Goal: Answer question/provide support

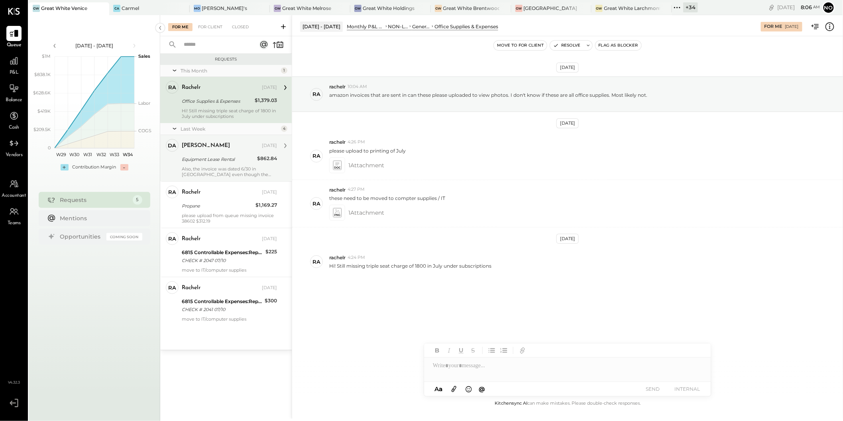
click at [225, 167] on div "Also, the invoice was dated 6/30 in [GEOGRAPHIC_DATA] even though the invoice w…" at bounding box center [229, 171] width 95 height 11
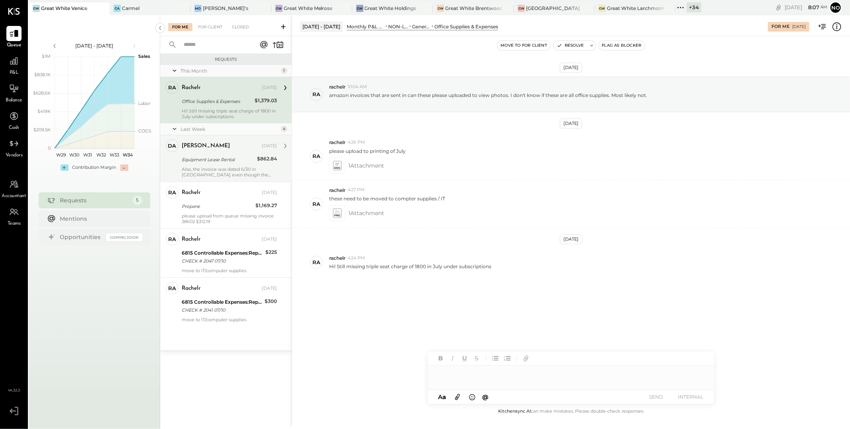
click at [201, 162] on div "Equipment Lease Rental" at bounding box center [218, 159] width 73 height 8
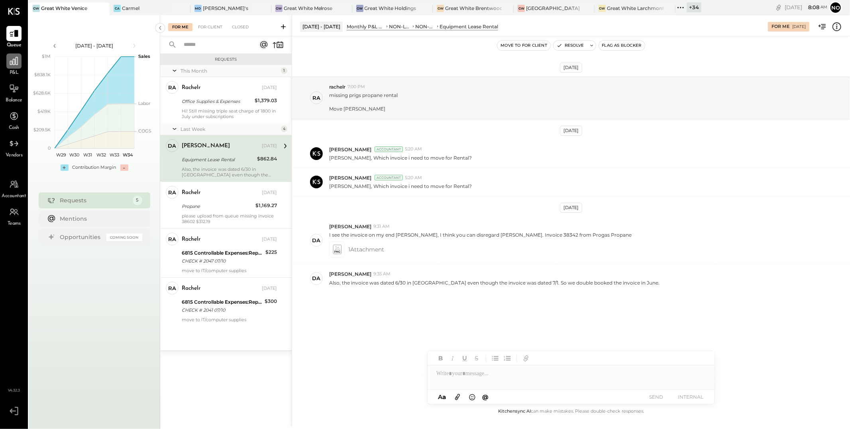
click at [14, 61] on icon at bounding box center [14, 61] width 10 height 10
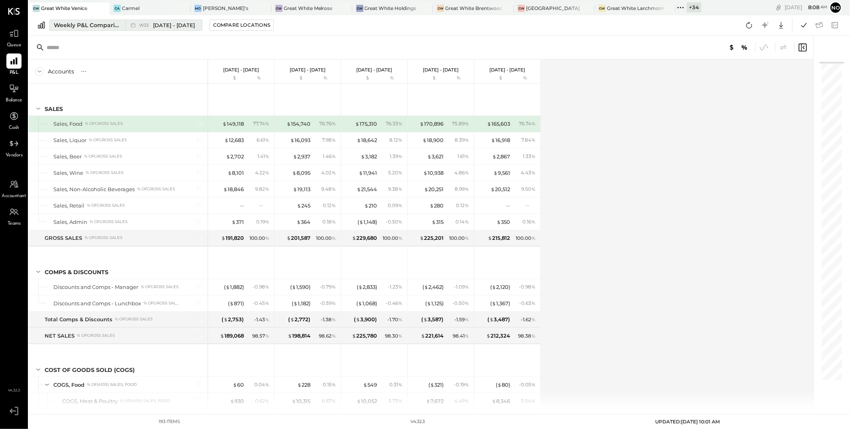
click at [176, 28] on span "[DATE] - [DATE]" at bounding box center [174, 26] width 42 height 8
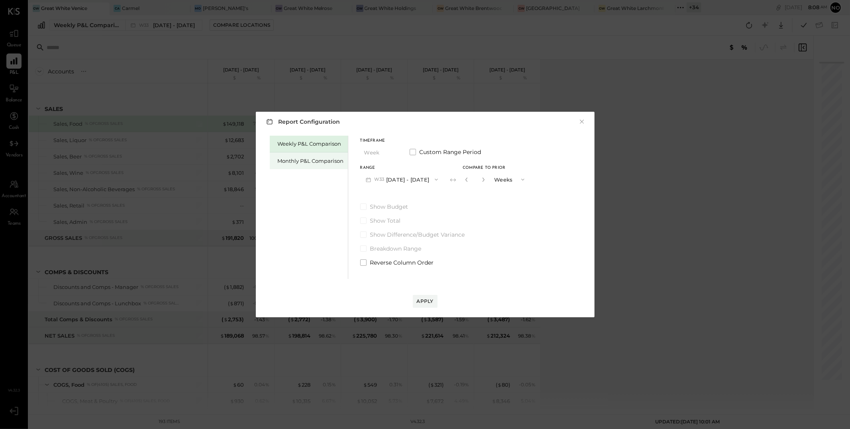
click at [301, 156] on div "Monthly P&L Comparison" at bounding box center [309, 160] width 78 height 17
click at [453, 179] on div "Compare" at bounding box center [466, 178] width 26 height 7
click at [482, 179] on icon "button" at bounding box center [484, 179] width 5 height 5
click at [483, 179] on icon "button" at bounding box center [484, 179] width 2 height 4
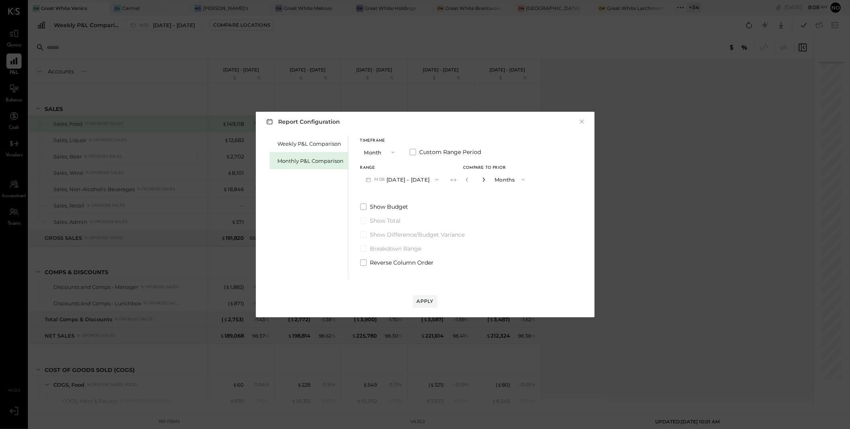
type input "*"
click at [434, 300] on button "Apply" at bounding box center [425, 301] width 25 height 13
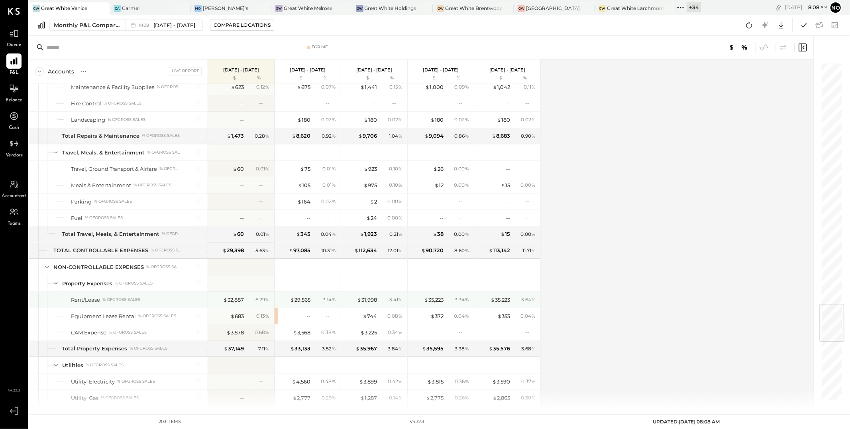
scroll to position [2142, 0]
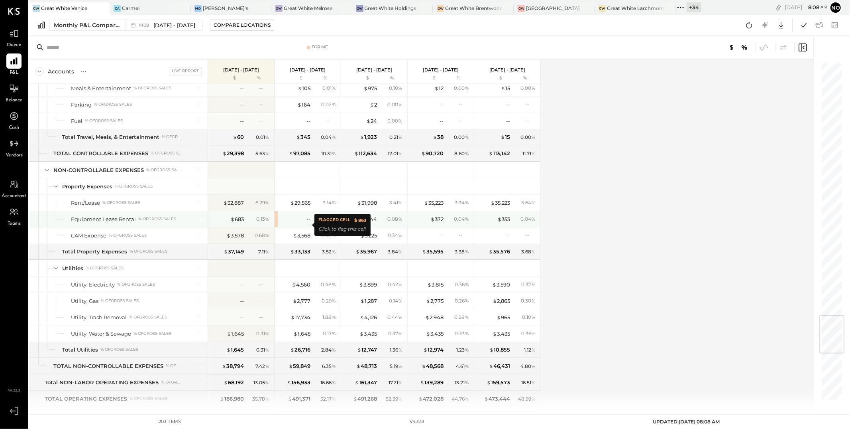
click at [294, 223] on div "--" at bounding box center [295, 219] width 32 height 8
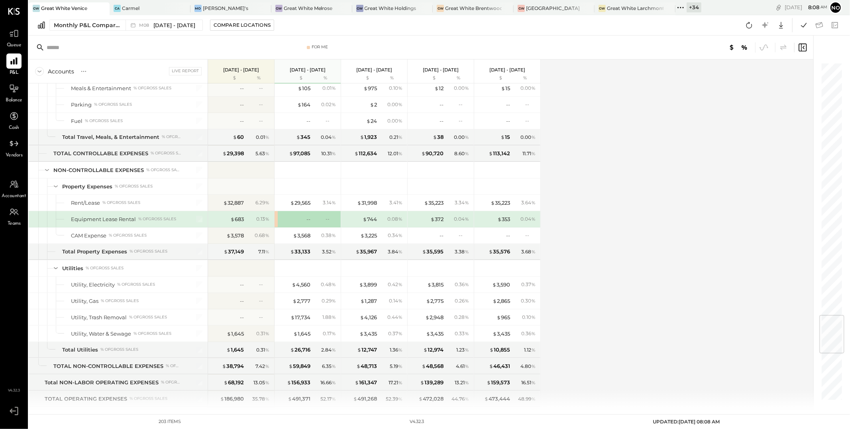
click at [283, 227] on div "-- --" at bounding box center [309, 219] width 60 height 16
click at [316, 222] on div "--" at bounding box center [326, 218] width 26 height 7
click at [296, 223] on div "--" at bounding box center [295, 219] width 32 height 8
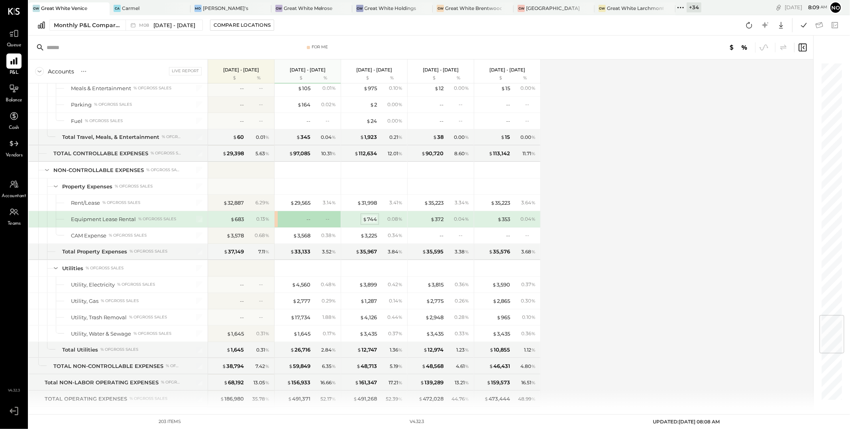
click at [373, 223] on div "$ 744" at bounding box center [370, 219] width 14 height 8
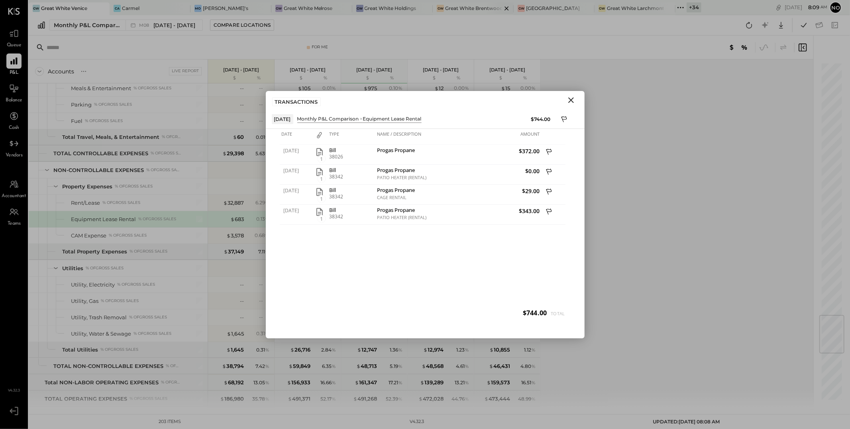
drag, startPoint x: 572, startPoint y: 98, endPoint x: 452, endPoint y: 2, distance: 152.9
click at [571, 96] on icon "Close" at bounding box center [571, 100] width 10 height 10
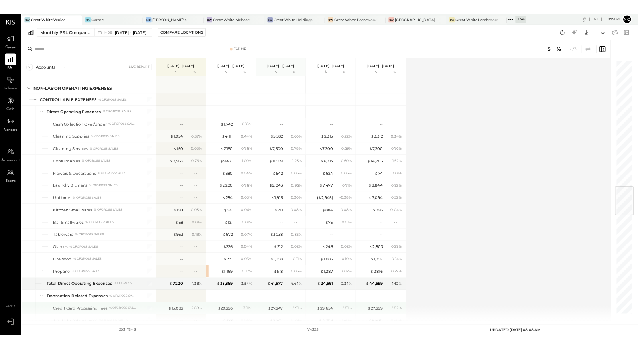
scroll to position [1425, 0]
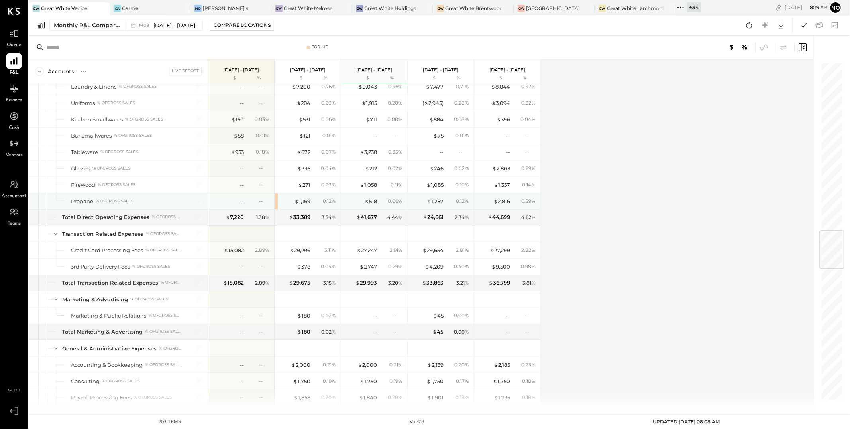
click at [293, 204] on div "$ 1,169" at bounding box center [295, 201] width 32 height 8
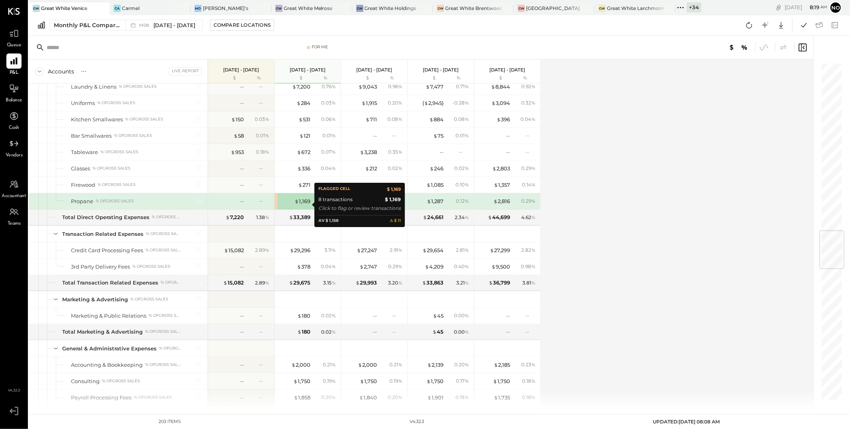
click at [294, 205] on div "$ 1,169" at bounding box center [295, 201] width 32 height 8
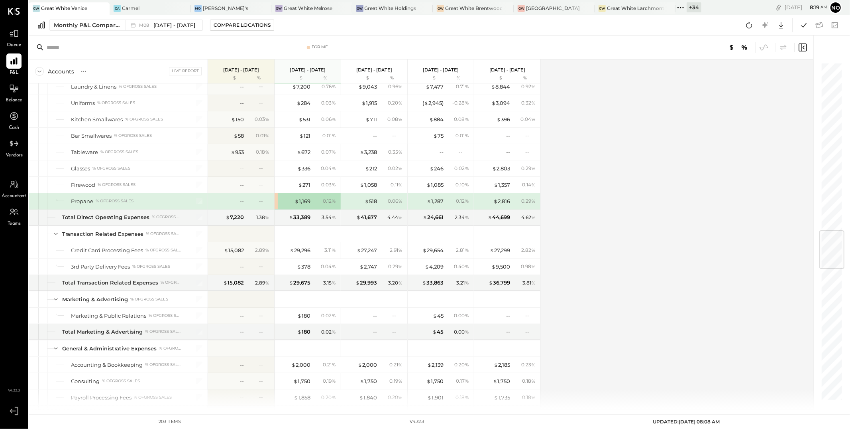
click at [325, 204] on div "0.12 %" at bounding box center [329, 200] width 13 height 7
click at [306, 205] on div "$ 1,169" at bounding box center [303, 201] width 16 height 8
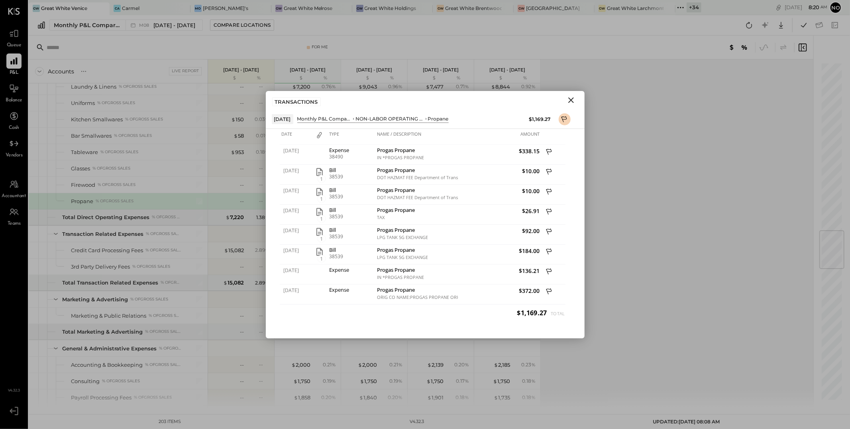
click at [568, 102] on icon "Close" at bounding box center [571, 100] width 10 height 10
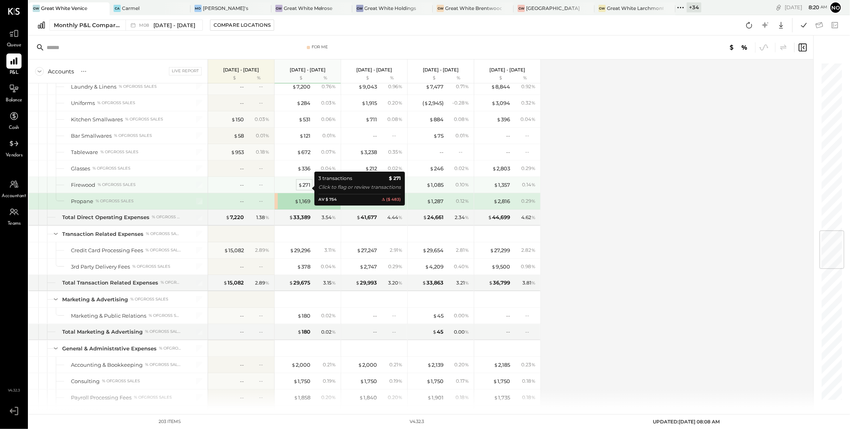
click at [304, 189] on div "$ 271" at bounding box center [304, 185] width 12 height 8
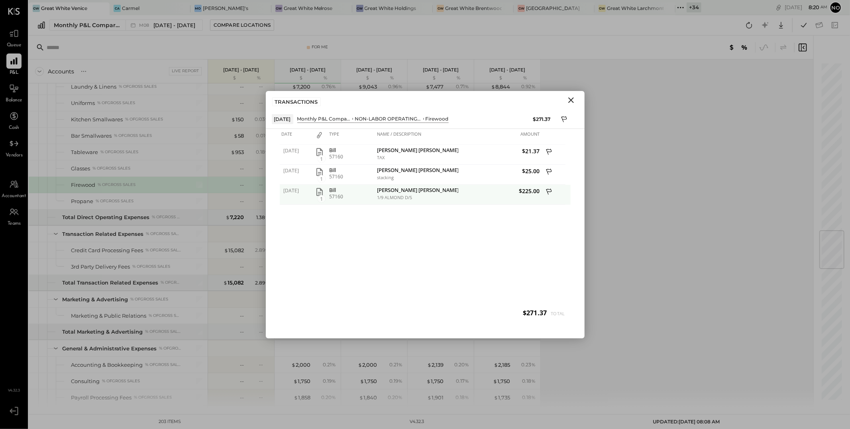
click at [405, 197] on div "1/9 ALMOND D/S" at bounding box center [416, 198] width 79 height 6
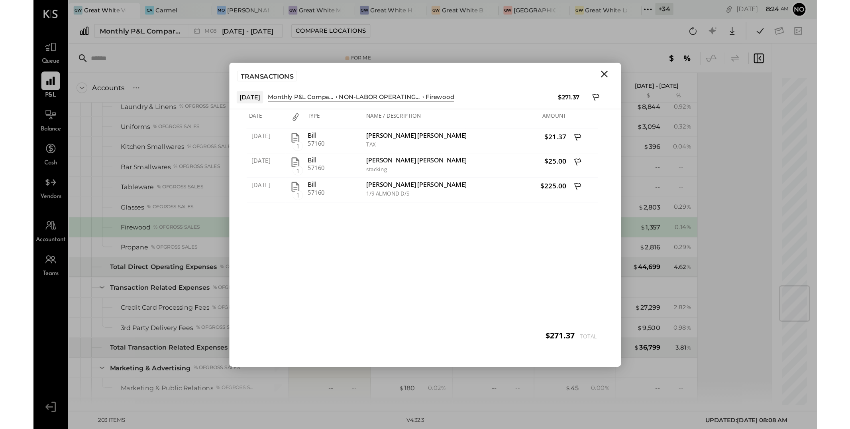
scroll to position [1425, 0]
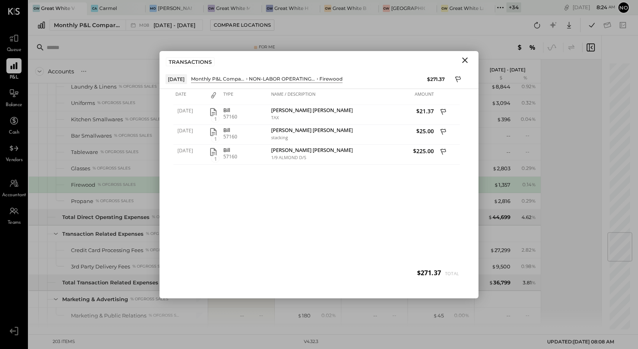
click at [466, 60] on icon "Close" at bounding box center [465, 60] width 10 height 10
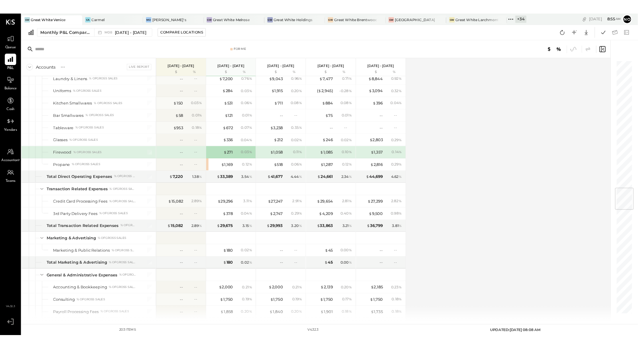
scroll to position [1425, 0]
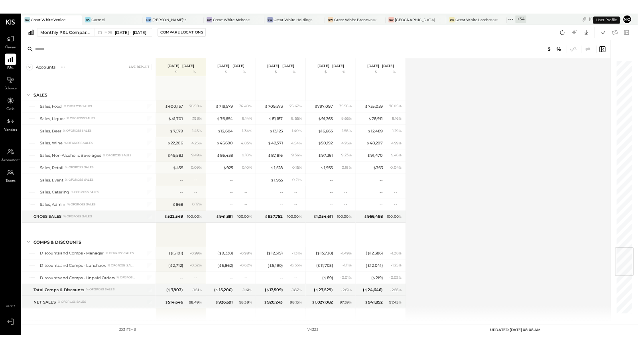
scroll to position [2113, 0]
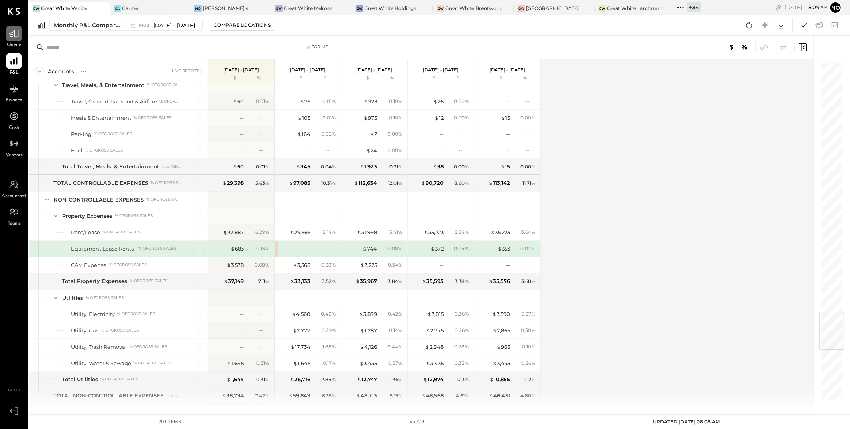
click at [19, 33] on icon at bounding box center [14, 33] width 10 height 10
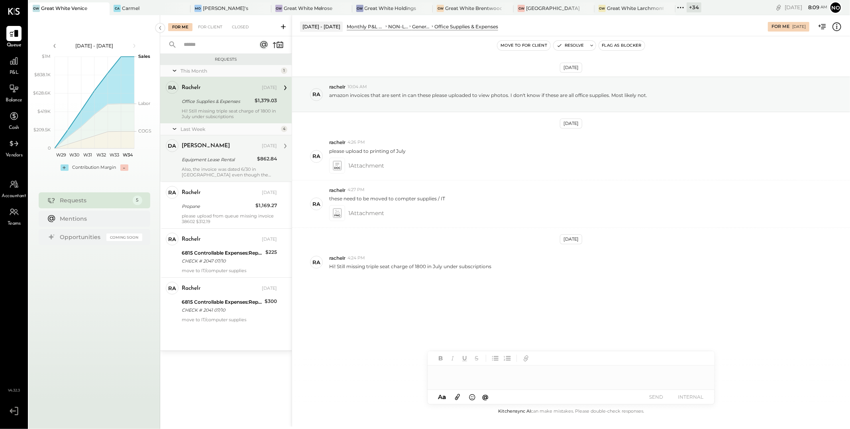
click at [199, 161] on div "Equipment Lease Rental" at bounding box center [218, 159] width 73 height 8
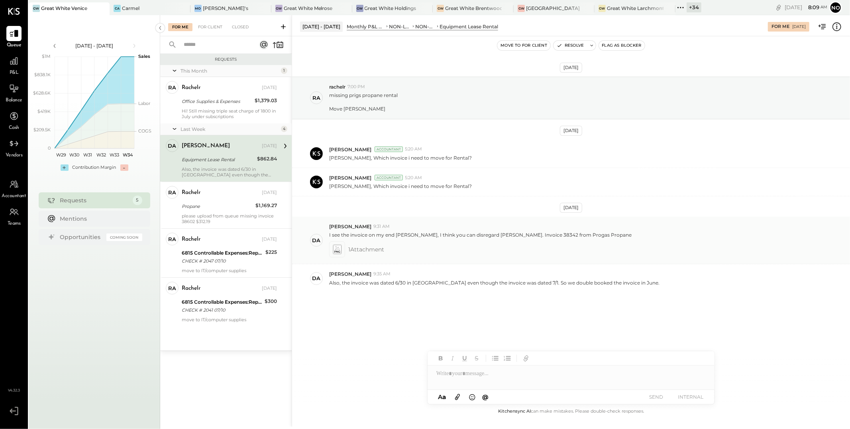
click at [343, 250] on div at bounding box center [337, 249] width 12 height 12
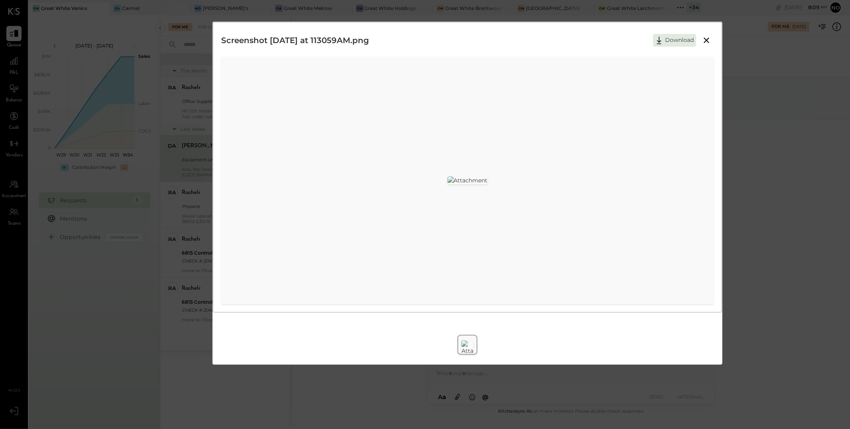
click at [706, 43] on icon at bounding box center [707, 40] width 10 height 10
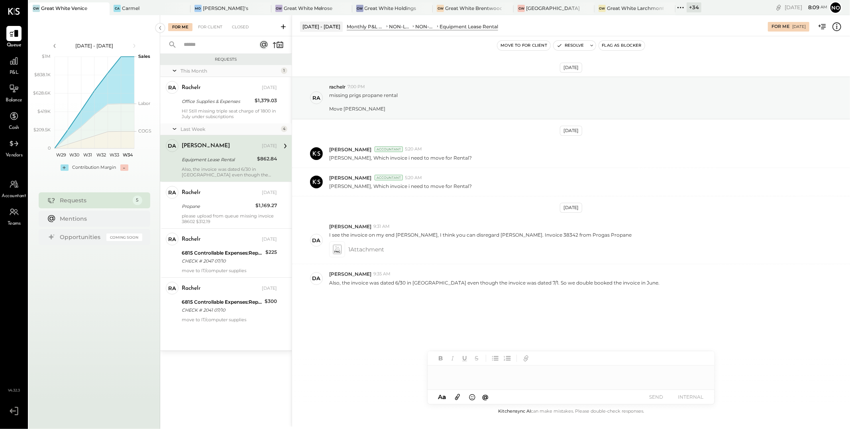
click at [463, 375] on div at bounding box center [571, 373] width 287 height 16
type input "****"
click at [503, 357] on span "[PERSON_NAME]" at bounding box center [504, 356] width 63 height 8
drag, startPoint x: 489, startPoint y: 374, endPoint x: 523, endPoint y: 374, distance: 33.9
click at [523, 374] on div "**********" at bounding box center [571, 373] width 287 height 16
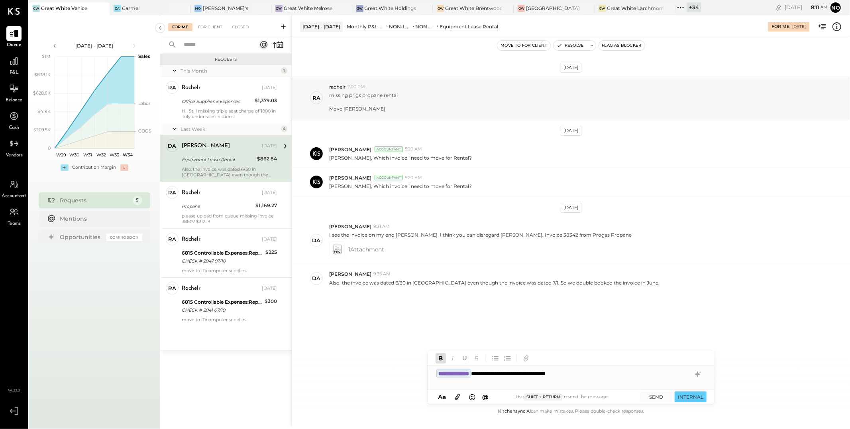
drag, startPoint x: 592, startPoint y: 373, endPoint x: 600, endPoint y: 373, distance: 8.0
click at [594, 373] on div "**********" at bounding box center [571, 373] width 287 height 16
click at [655, 395] on button "SEND" at bounding box center [657, 396] width 32 height 11
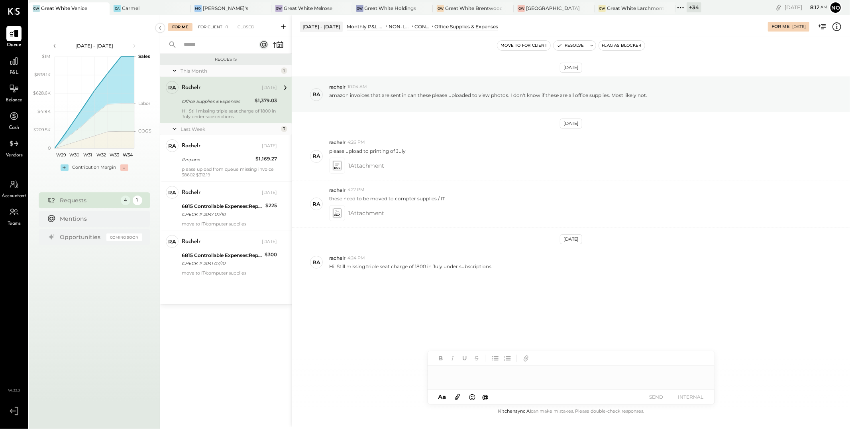
click at [212, 25] on div "For Client +1" at bounding box center [213, 27] width 38 height 8
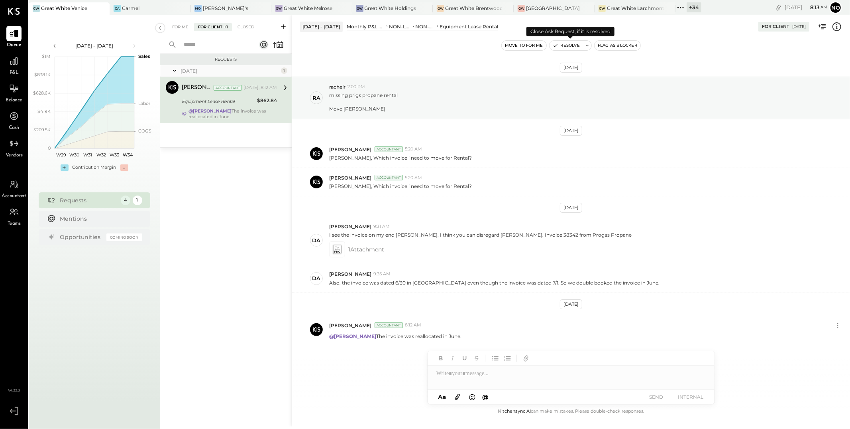
click at [570, 46] on button "Resolve" at bounding box center [566, 46] width 33 height 10
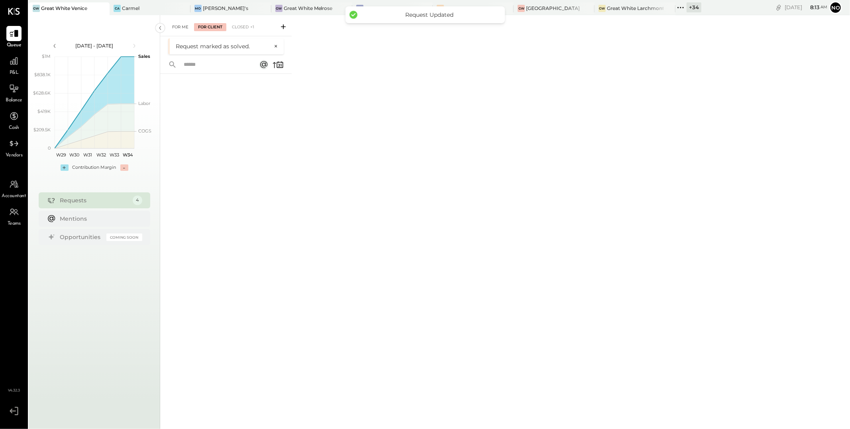
click at [188, 28] on div "For Me" at bounding box center [180, 27] width 24 height 8
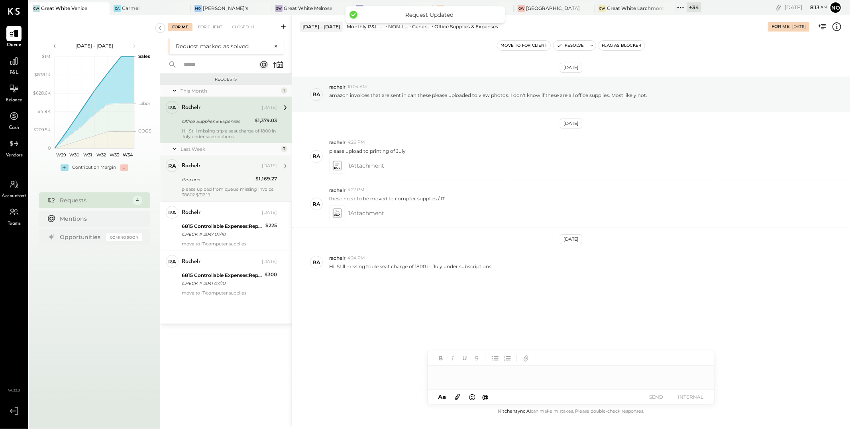
click at [224, 177] on div "Propane" at bounding box center [217, 179] width 71 height 8
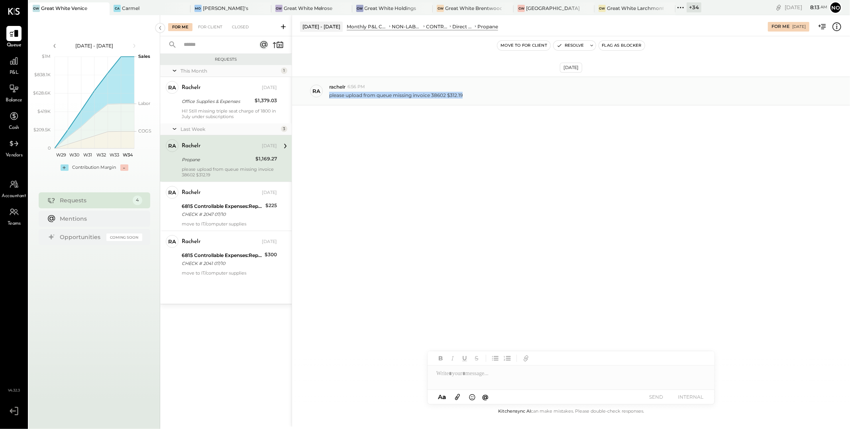
drag, startPoint x: 329, startPoint y: 97, endPoint x: 463, endPoint y: 96, distance: 133.9
click at [463, 96] on p "please upload from queue missing invoice 38602 $312.19" at bounding box center [396, 95] width 134 height 7
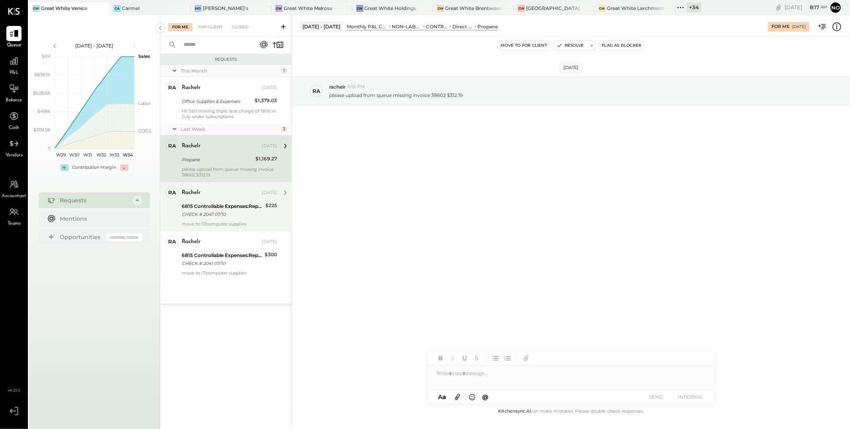
click at [226, 212] on div "CHECK # 2047 07/10" at bounding box center [222, 214] width 81 height 8
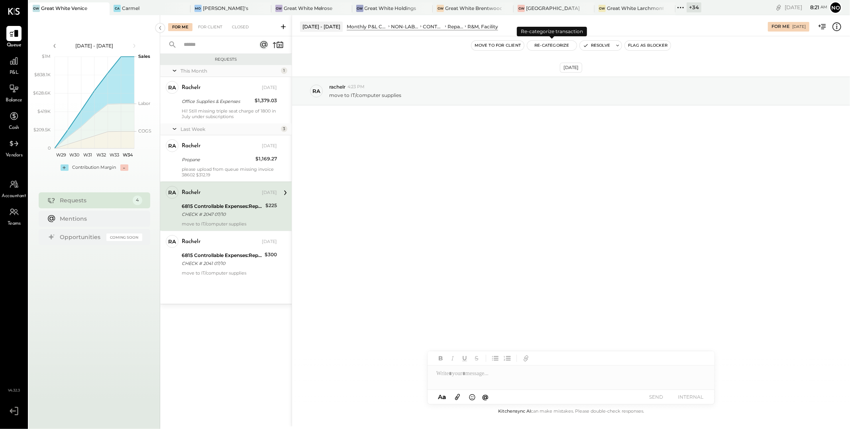
click at [554, 46] on button "Re-Categorize" at bounding box center [551, 46] width 49 height 10
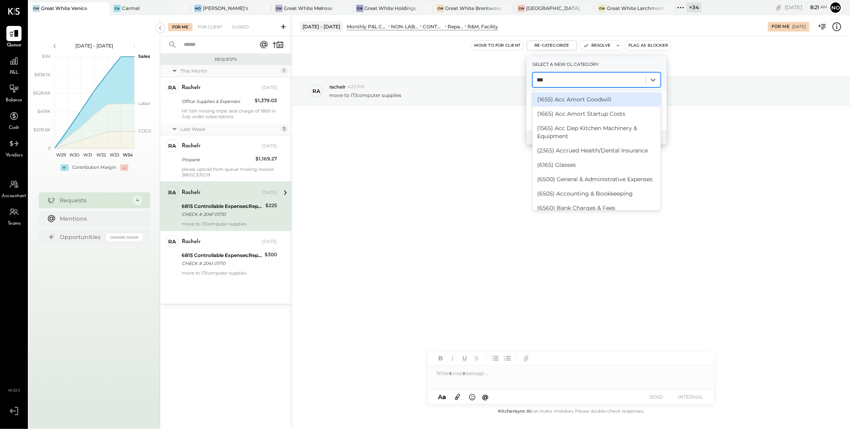
type input "****"
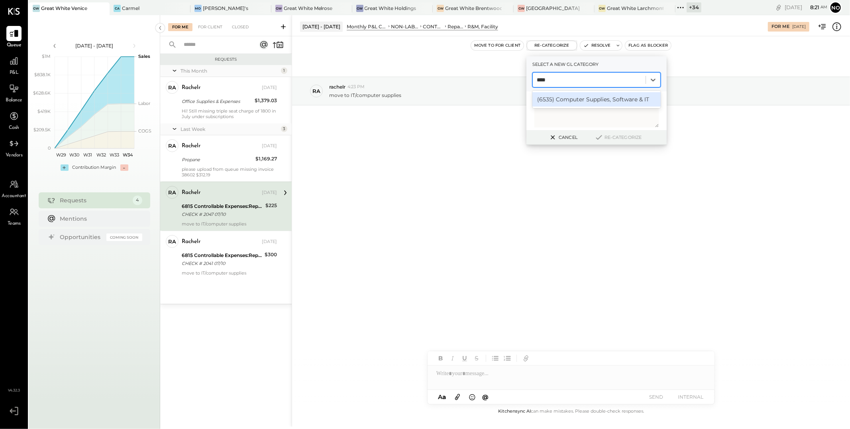
click at [582, 102] on div "(6535) Computer Supplies, Software & IT" at bounding box center [597, 99] width 128 height 14
click at [556, 100] on textarea at bounding box center [597, 110] width 124 height 33
type textarea "********"
click at [608, 140] on button "Re-Categorize" at bounding box center [618, 137] width 53 height 10
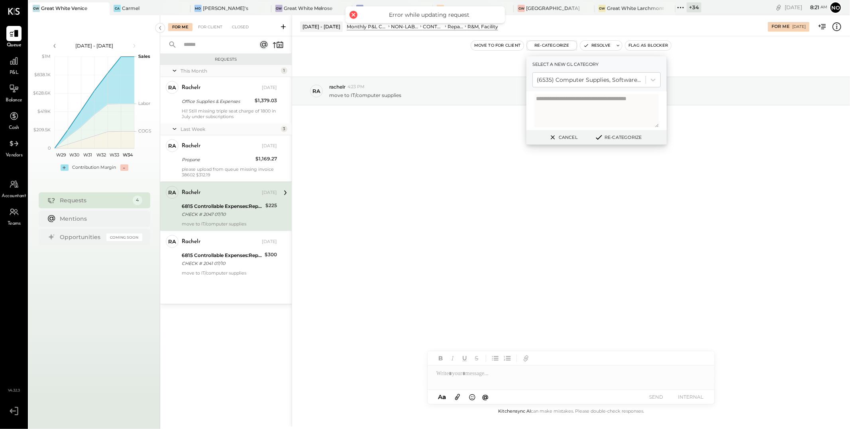
click at [612, 137] on button "Re-Categorize" at bounding box center [618, 137] width 53 height 10
click at [566, 138] on button "Cancel" at bounding box center [563, 137] width 34 height 10
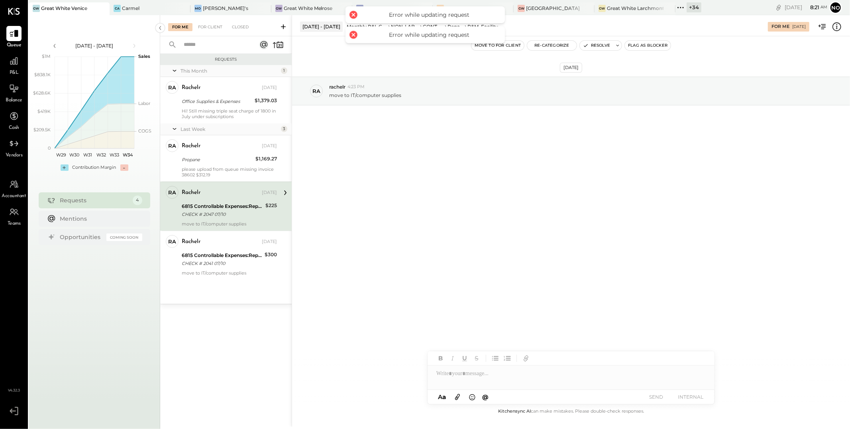
click at [629, 150] on div "Aug 15th, 2025 ra rachelr 4:23 PM move to IT/computer supplies" at bounding box center [571, 110] width 558 height 109
click at [547, 46] on button "Re-Categorize" at bounding box center [551, 46] width 49 height 10
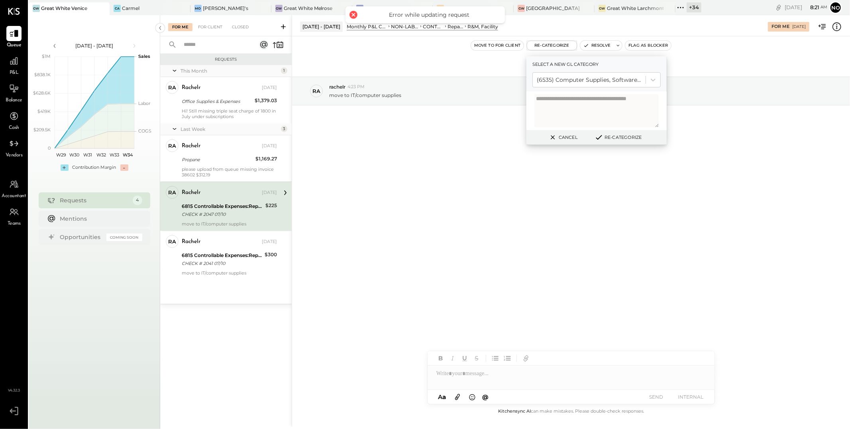
click at [618, 136] on button "Re-Categorize" at bounding box center [618, 137] width 53 height 10
click at [569, 138] on button "Cancel" at bounding box center [563, 137] width 34 height 10
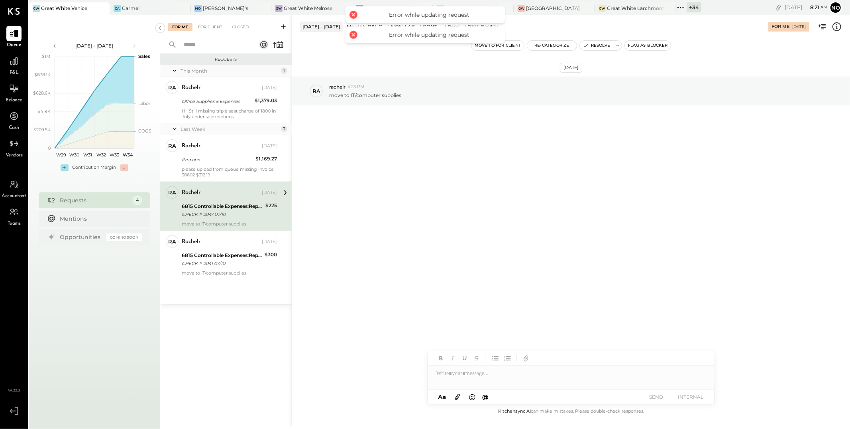
click at [484, 132] on div "Aug 15th, 2025 ra rachelr 4:23 PM move to IT/computer supplies" at bounding box center [571, 110] width 558 height 109
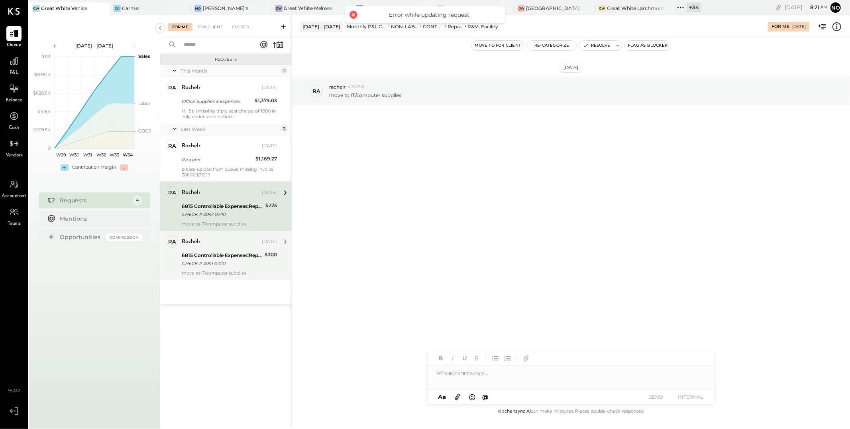
click at [218, 258] on div "6815 Controllable Expenses:Repairs & Maintenance:R&M, Facility" at bounding box center [222, 255] width 81 height 8
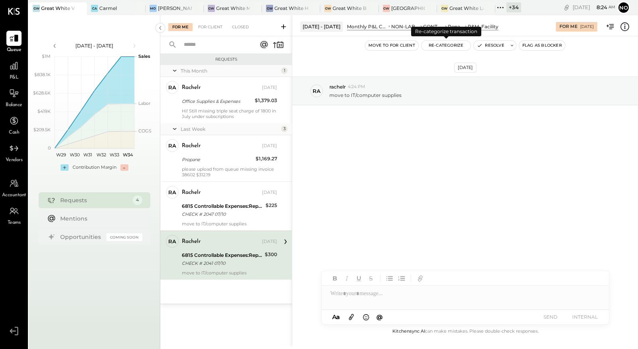
click at [450, 46] on button "Re-Categorize" at bounding box center [445, 46] width 49 height 10
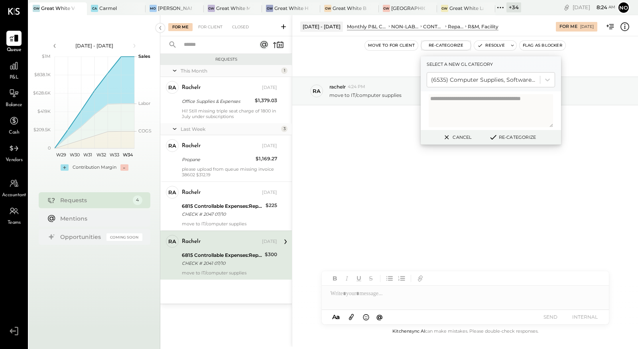
click at [514, 137] on button "Re-Categorize" at bounding box center [512, 137] width 53 height 10
click at [514, 137] on button "Re-Categorize" at bounding box center [515, 137] width 53 height 10
click at [374, 133] on div "Aug 15th, 2025 ra rachelr 4:24 PM move to IT/computer supplies" at bounding box center [465, 110] width 346 height 109
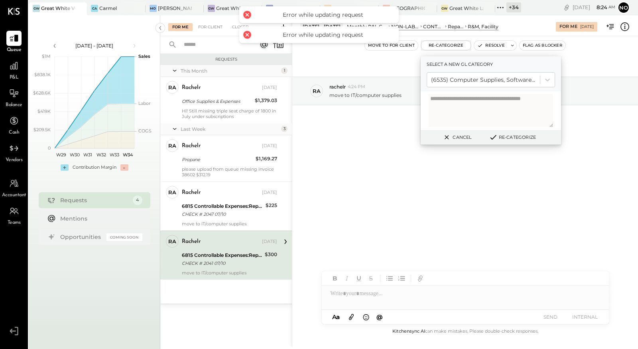
click at [466, 135] on button "Cancel" at bounding box center [456, 137] width 34 height 10
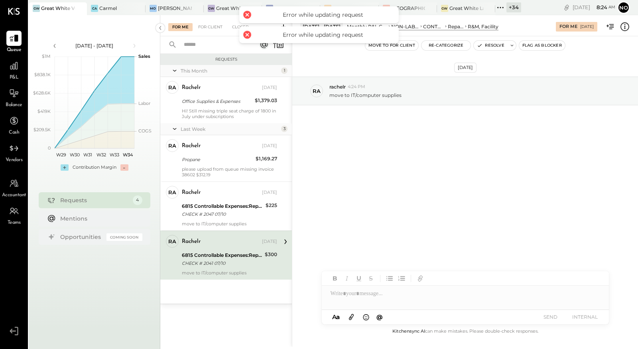
click at [419, 145] on div "Aug 15th, 2025 ra rachelr 4:24 PM move to IT/computer supplies" at bounding box center [465, 110] width 346 height 109
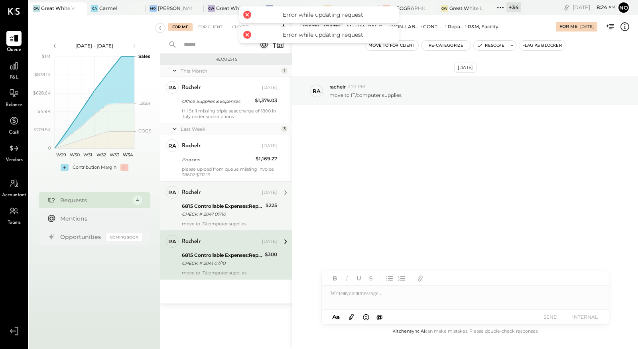
click at [219, 204] on div "6815 Controllable Expenses:Repairs & Maintenance:R&M, Facility" at bounding box center [222, 206] width 81 height 8
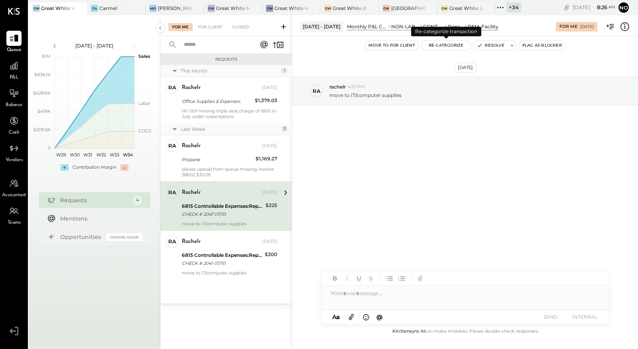
click at [442, 44] on button "Re-Categorize" at bounding box center [445, 46] width 49 height 10
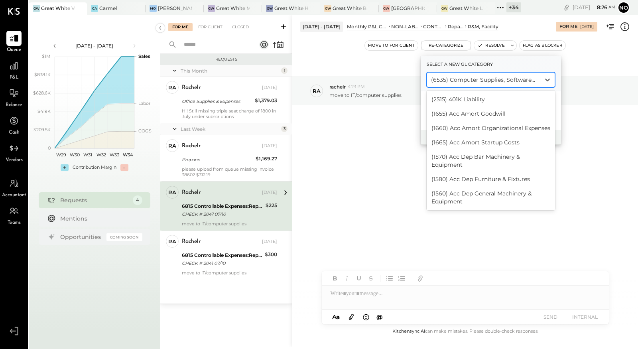
click at [454, 83] on div at bounding box center [483, 80] width 105 height 10
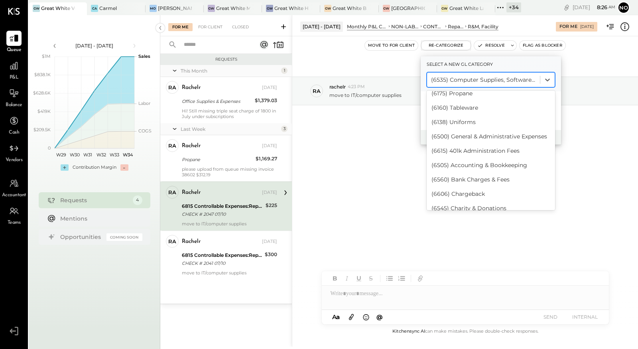
click at [451, 215] on div "(6535) Computer Supplies, Software & IT" at bounding box center [491, 222] width 128 height 14
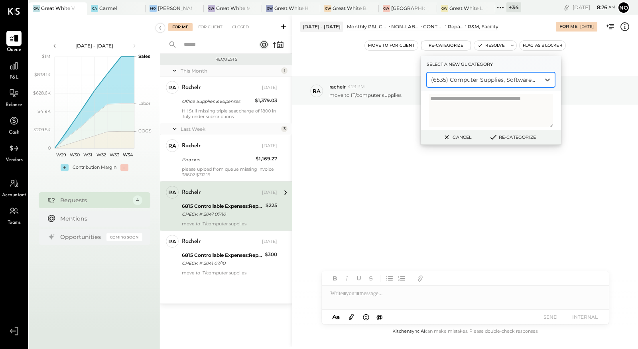
click at [514, 138] on button "Re-Categorize" at bounding box center [512, 137] width 53 height 10
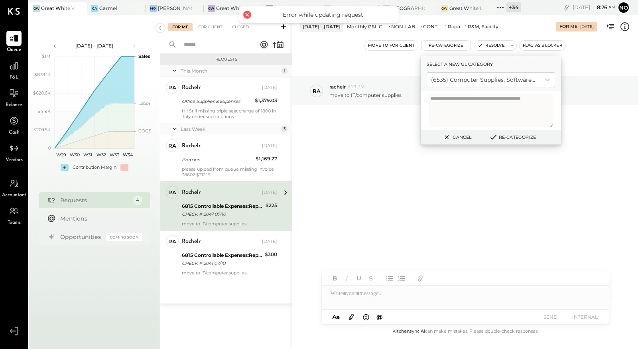
click at [356, 169] on div "Aug 15th, 2025 ra rachelr 4:23 PM move to IT/computer supplies" at bounding box center [465, 181] width 346 height 290
click at [460, 138] on button "Cancel" at bounding box center [456, 137] width 34 height 10
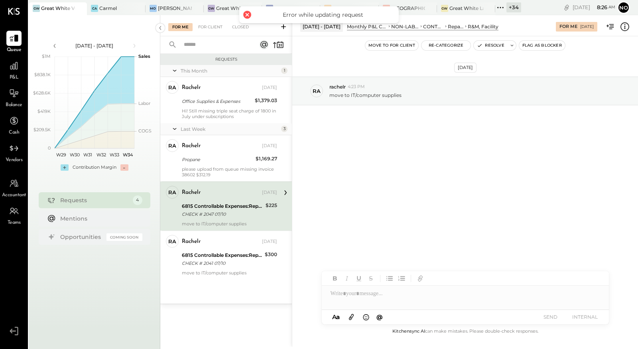
click at [369, 151] on div "Aug 15th, 2025 ra rachelr 4:23 PM move to IT/computer supplies" at bounding box center [465, 110] width 346 height 109
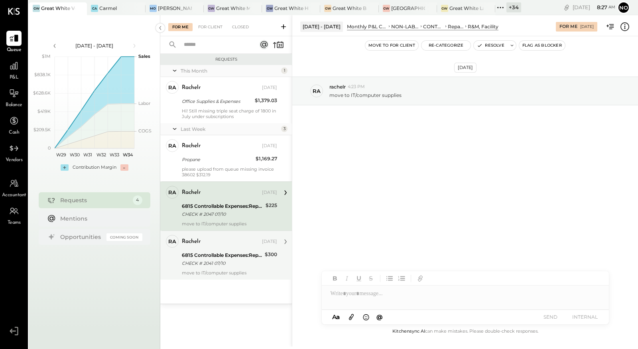
click at [217, 259] on div "CHECK # 2041 07/10" at bounding box center [222, 263] width 81 height 8
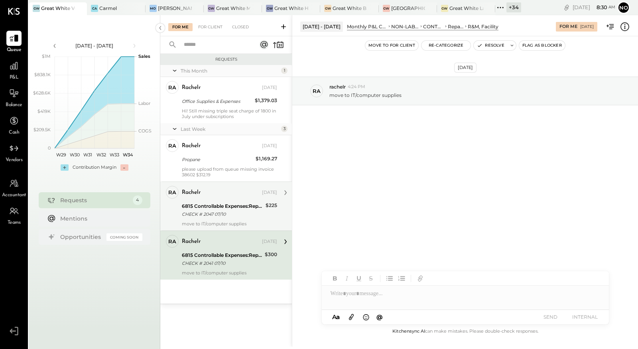
click at [227, 217] on div "CHECK # 2047 07/10" at bounding box center [222, 214] width 81 height 8
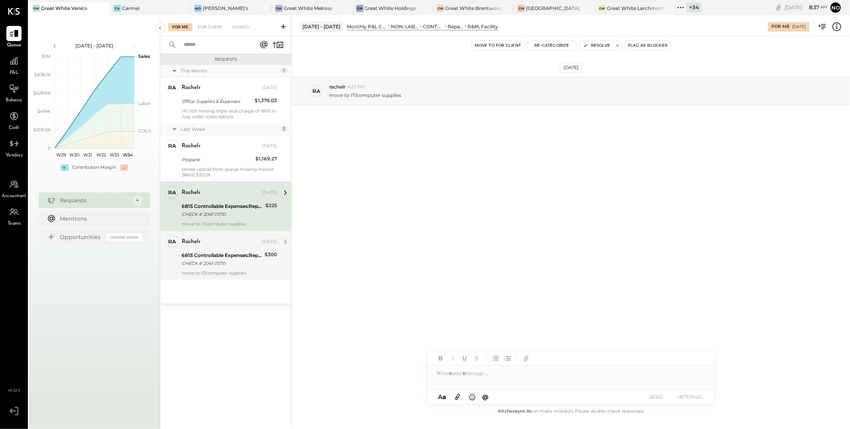
click at [208, 259] on div "CHECK # 2041 07/10" at bounding box center [222, 263] width 81 height 8
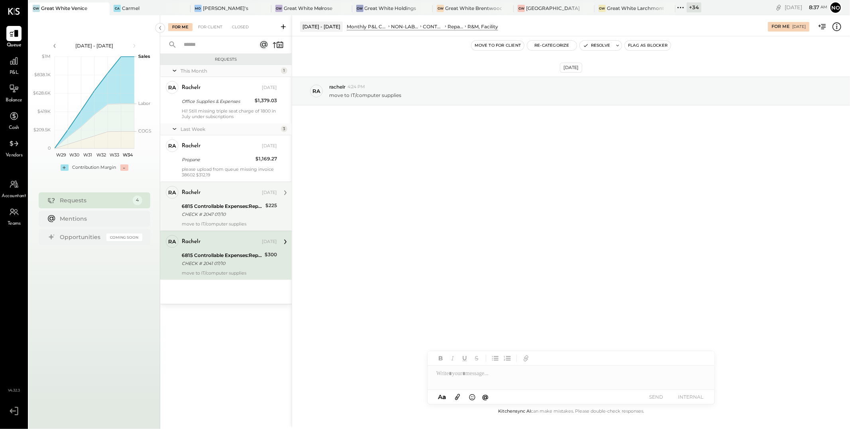
click at [226, 205] on div "6815 Controllable Expenses:Repairs & Maintenance:R&M, Facility" at bounding box center [222, 206] width 81 height 8
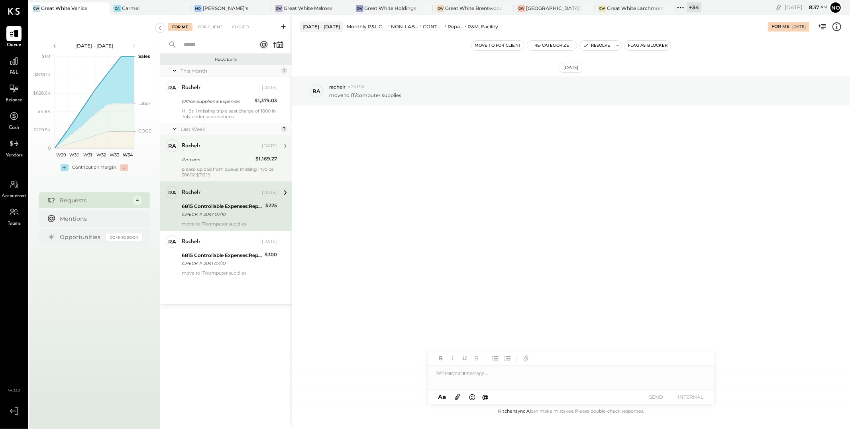
click at [229, 159] on div "Propane" at bounding box center [217, 159] width 71 height 8
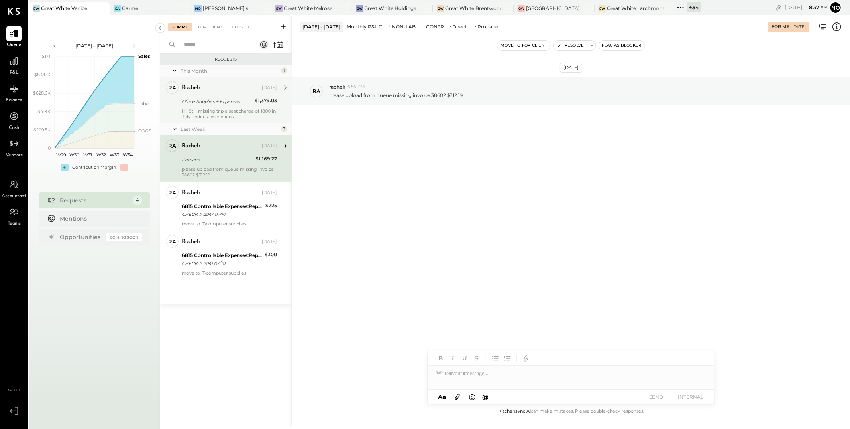
click at [229, 108] on div "Hi! Still missing triple seat charge of 1800 in July under subscriptions" at bounding box center [229, 113] width 95 height 11
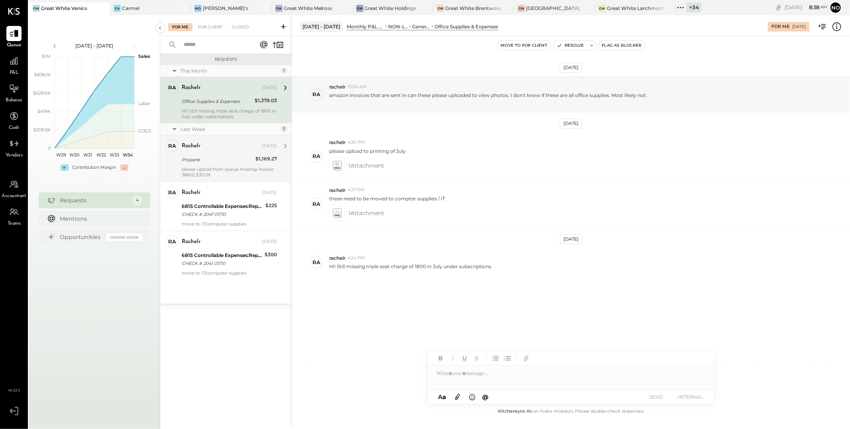
click at [207, 157] on div "Propane" at bounding box center [217, 159] width 71 height 8
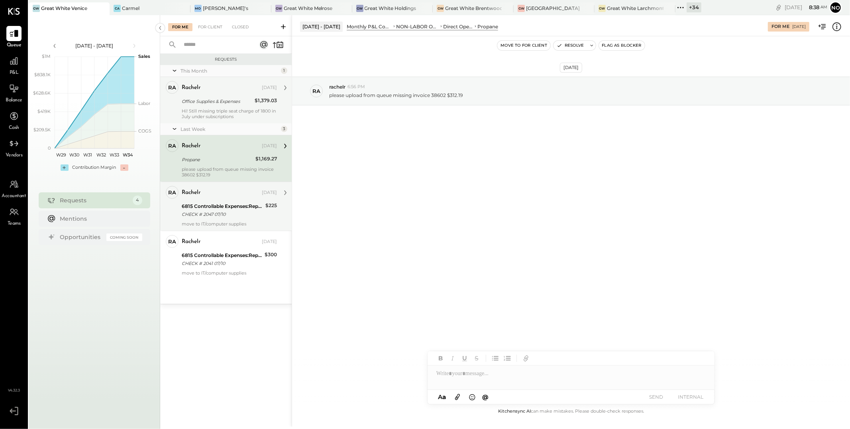
click at [220, 205] on div "6815 Controllable Expenses:Repairs & Maintenance:R&M, Facility" at bounding box center [222, 206] width 81 height 8
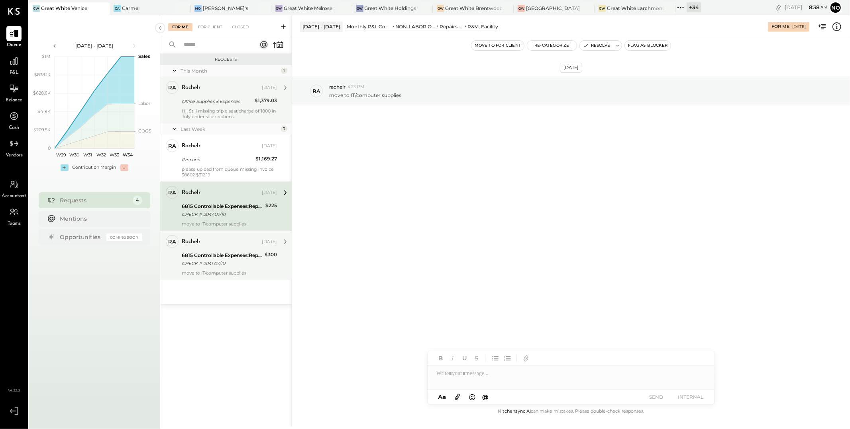
click at [222, 263] on div "CHECK # 2041 07/10" at bounding box center [222, 263] width 81 height 8
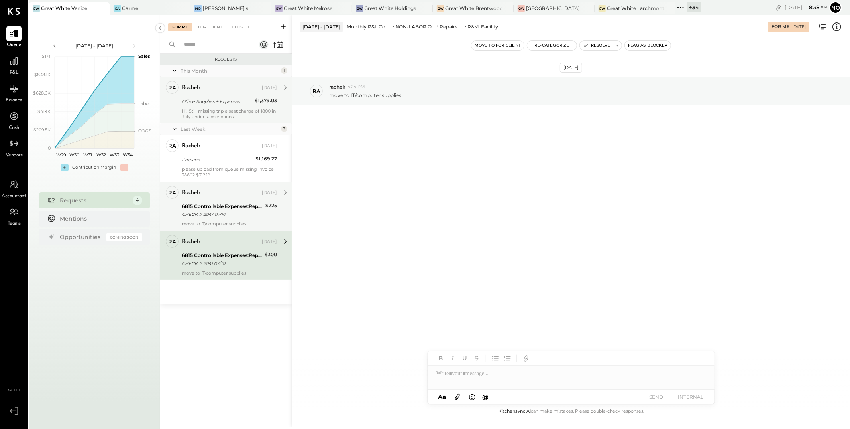
click at [218, 204] on div "6815 Controllable Expenses:Repairs & Maintenance:R&M, Facility" at bounding box center [222, 206] width 81 height 8
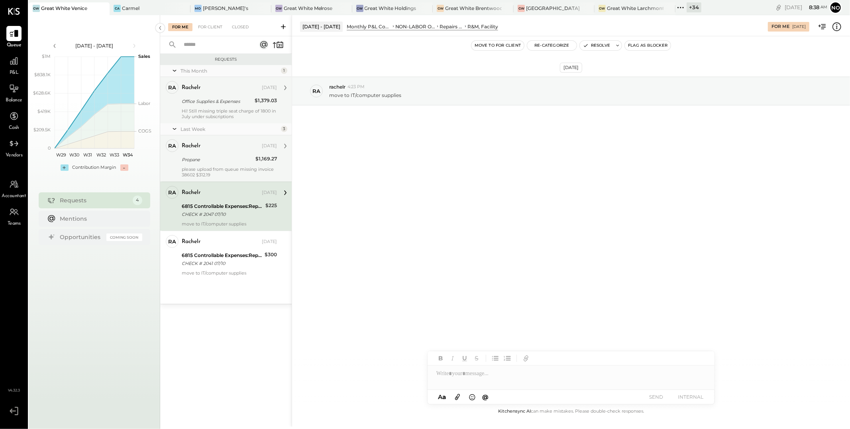
click at [221, 159] on div "Propane" at bounding box center [217, 159] width 71 height 8
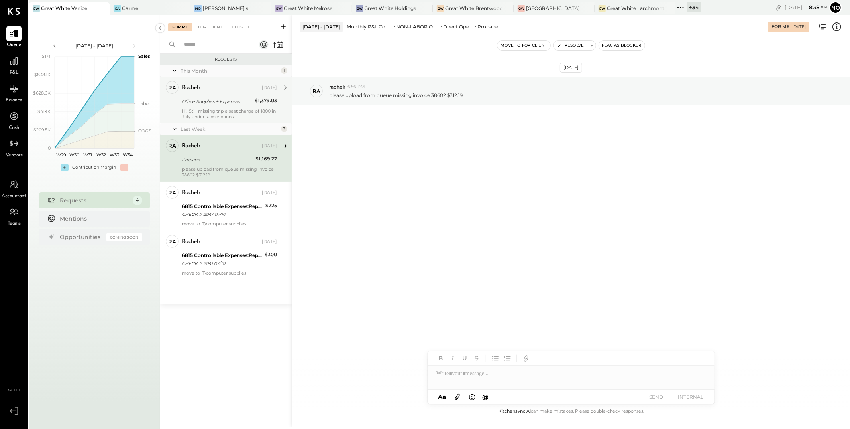
click at [226, 103] on div "Office Supplies & Expenses" at bounding box center [217, 101] width 71 height 8
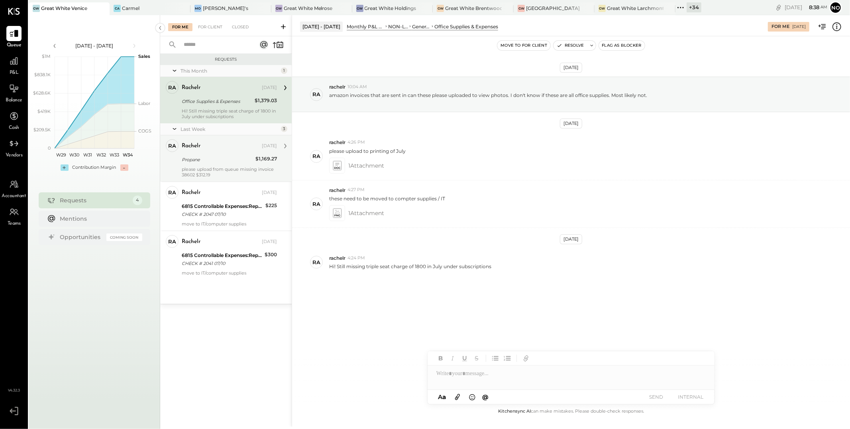
click at [221, 154] on div "rachelr Aug 13, 2025 Propane $1,169.27 please upload from queue missing invoice…" at bounding box center [229, 158] width 95 height 38
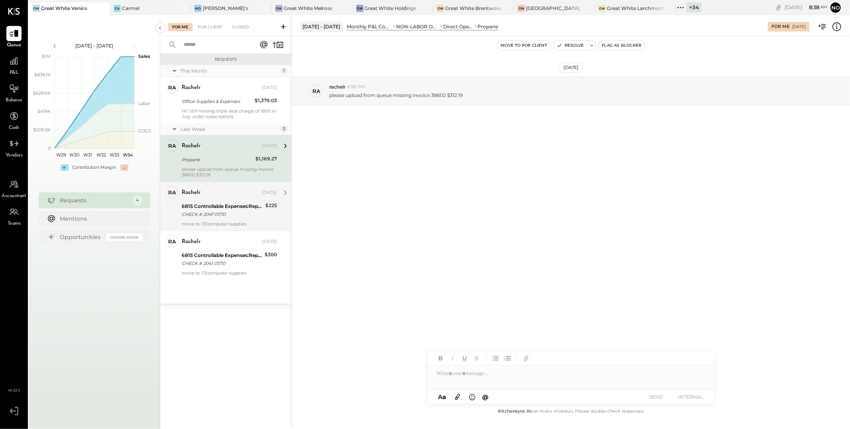
click at [221, 216] on div "CHECK # 2047 07/10" at bounding box center [222, 214] width 81 height 8
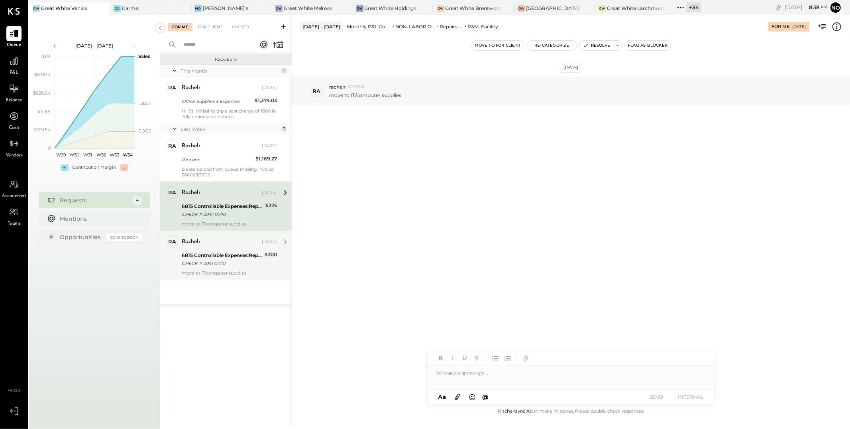
click at [220, 255] on div "6815 Controllable Expenses:Repairs & Maintenance:R&M, Facility" at bounding box center [222, 255] width 81 height 8
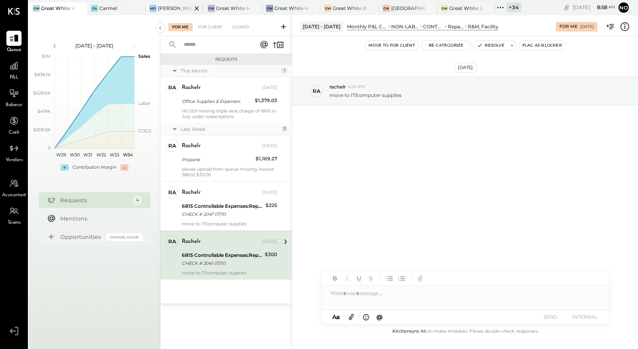
click at [195, 8] on icon at bounding box center [197, 9] width 10 height 10
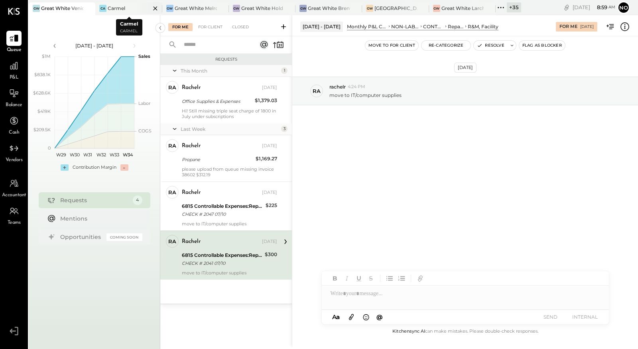
click at [90, 8] on icon at bounding box center [88, 8] width 4 height 4
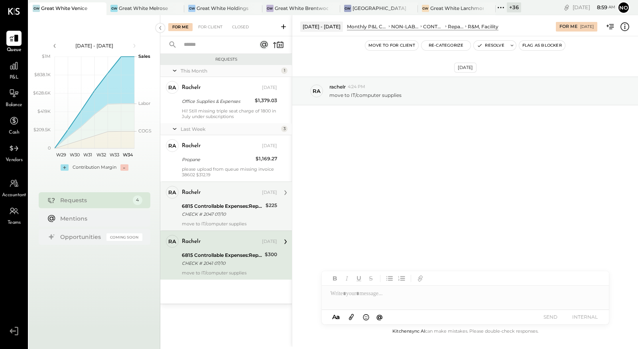
drag, startPoint x: 195, startPoint y: 212, endPoint x: 197, endPoint y: 206, distance: 6.3
click at [196, 212] on div "CHECK # 2047 07/10" at bounding box center [222, 214] width 81 height 8
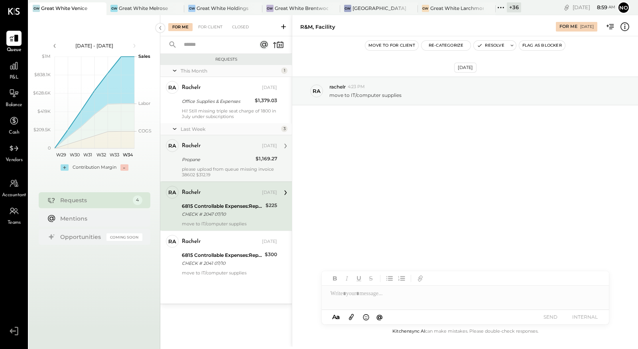
click at [204, 163] on div "Propane" at bounding box center [217, 159] width 71 height 8
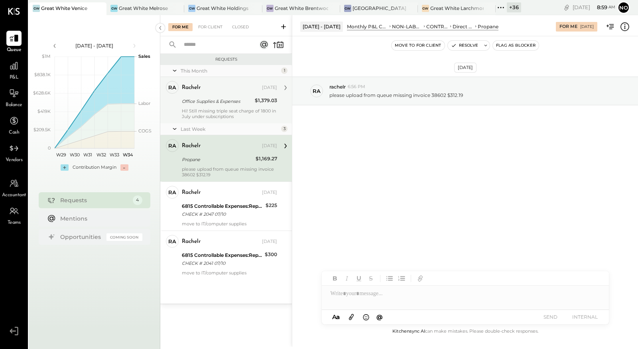
click at [216, 104] on div "Office Supplies & Expenses" at bounding box center [217, 101] width 71 height 8
